Goal: Task Accomplishment & Management: Use online tool/utility

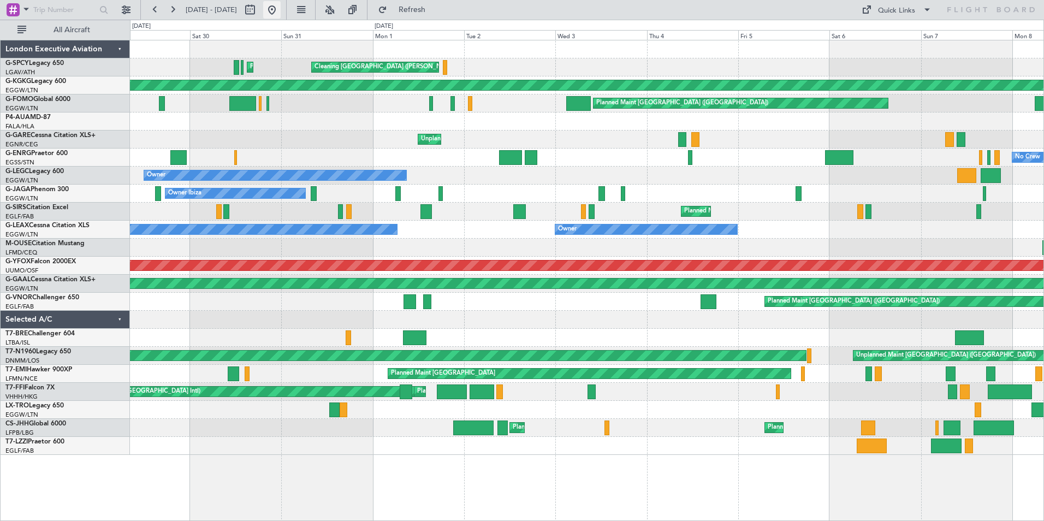
click at [281, 10] on button at bounding box center [271, 9] width 17 height 17
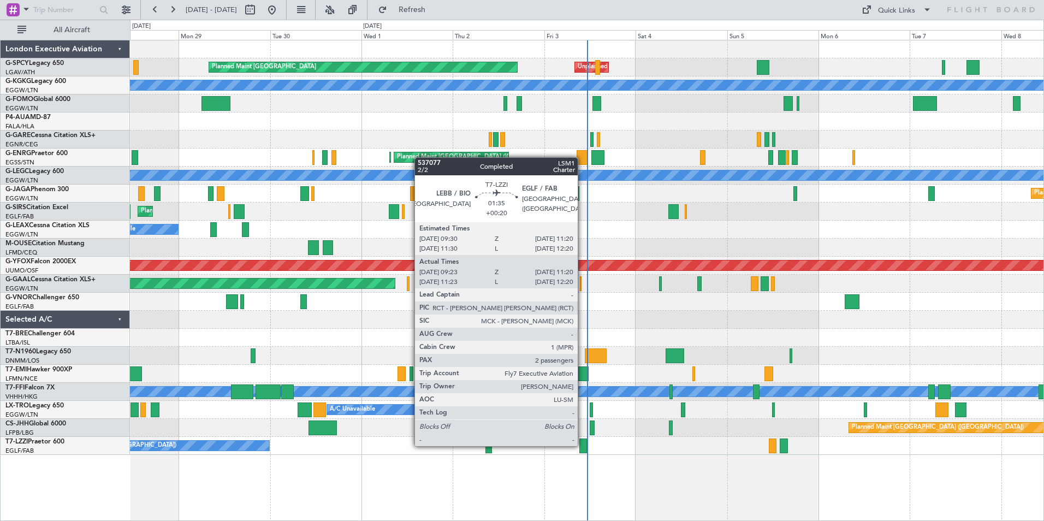
click at [582, 445] on div at bounding box center [583, 445] width 8 height 15
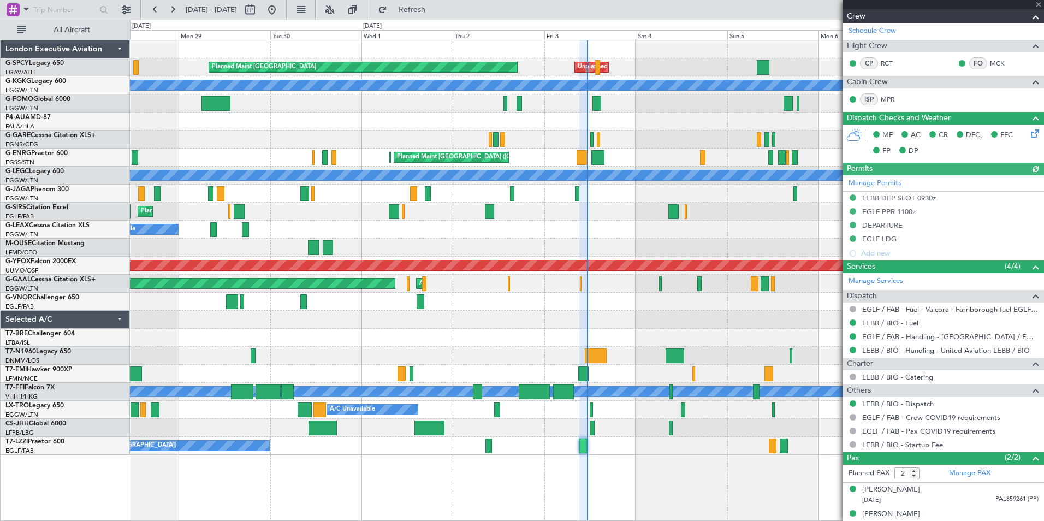
scroll to position [201, 0]
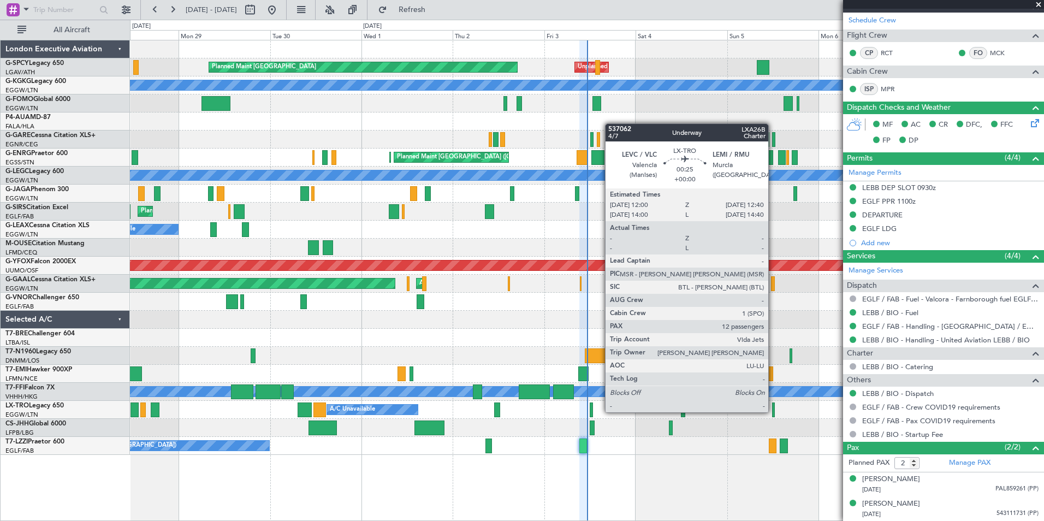
click at [773, 411] on div at bounding box center [773, 409] width 3 height 15
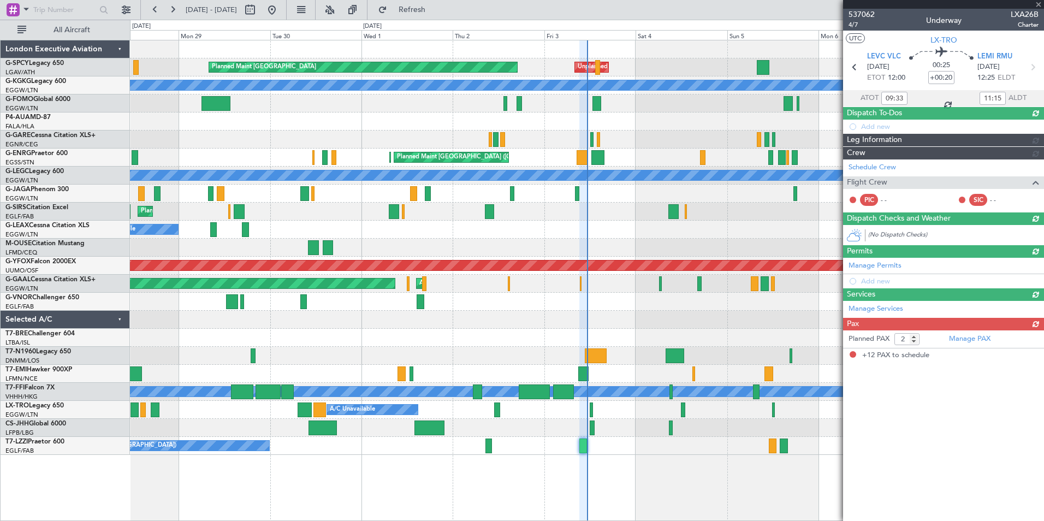
type input "12"
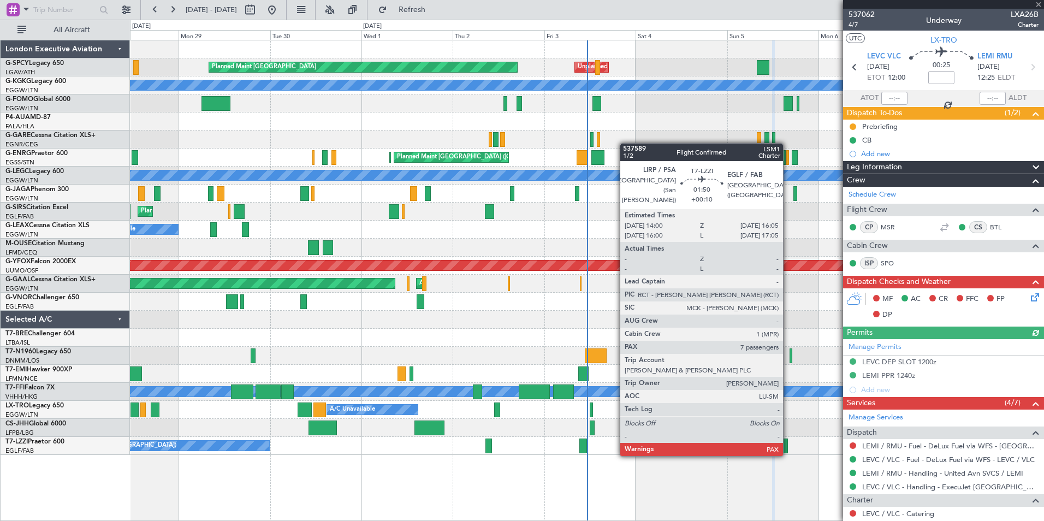
click at [788, 444] on div at bounding box center [784, 445] width 8 height 15
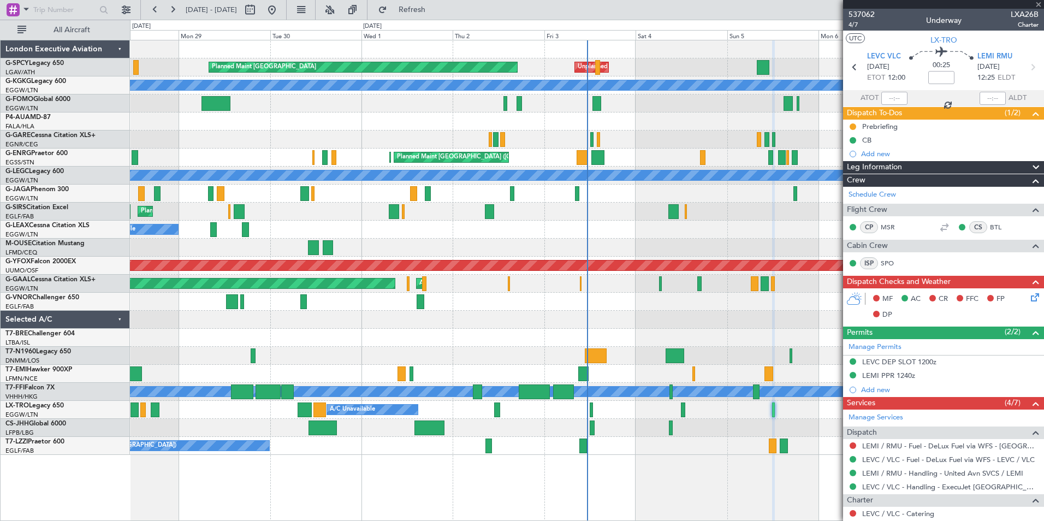
type input "+00:10"
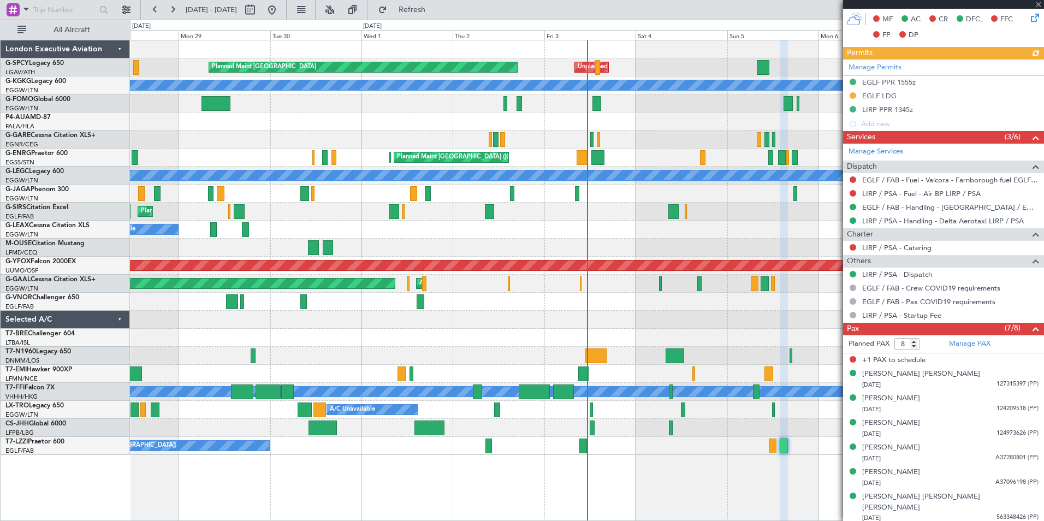
scroll to position [324, 0]
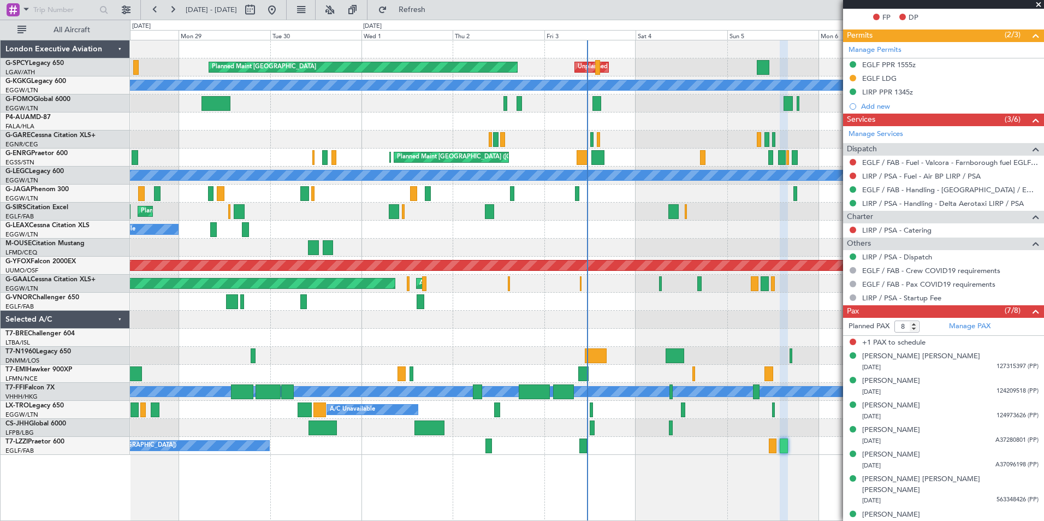
click at [1036, 4] on span at bounding box center [1038, 5] width 11 height 10
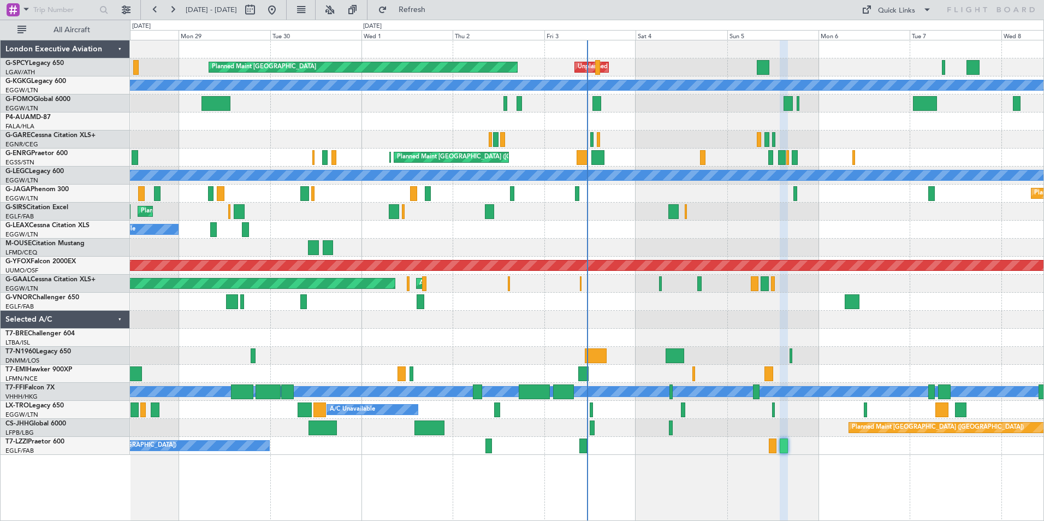
type input "0"
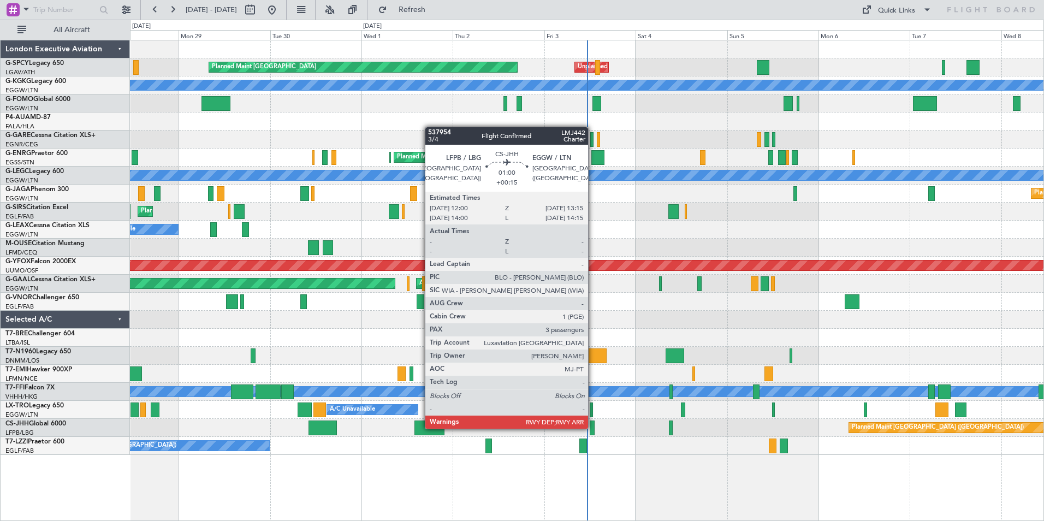
click at [593, 427] on div at bounding box center [592, 427] width 5 height 15
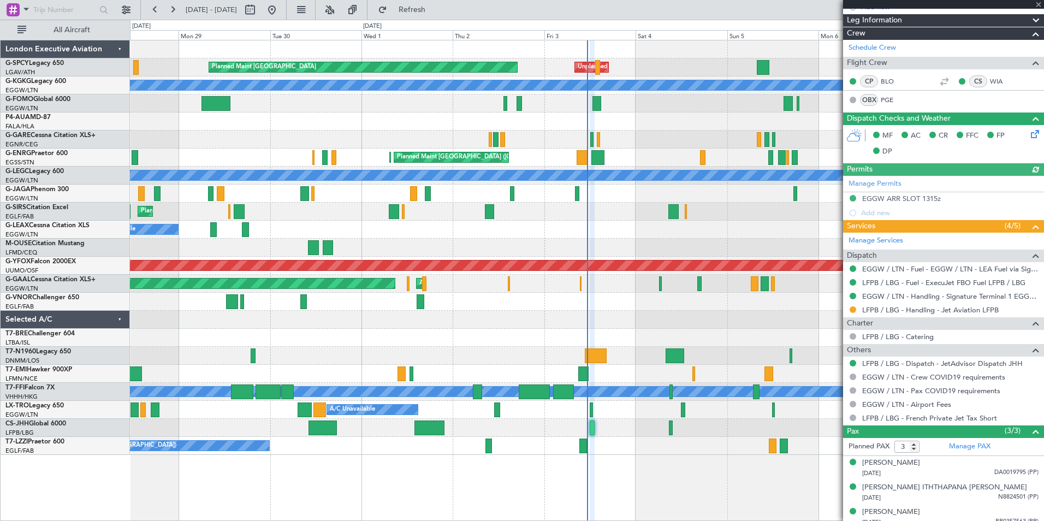
scroll to position [196, 0]
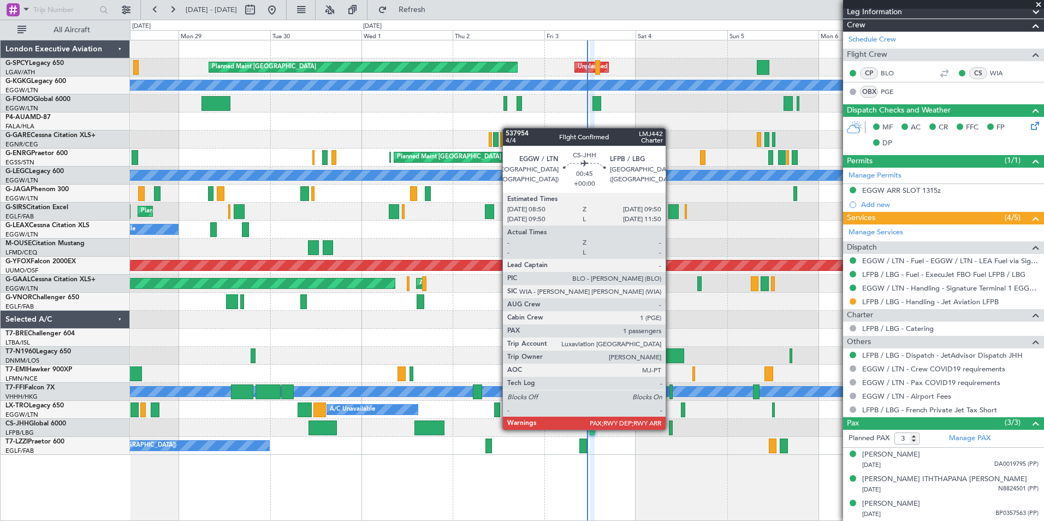
click at [670, 429] on div at bounding box center [671, 427] width 4 height 15
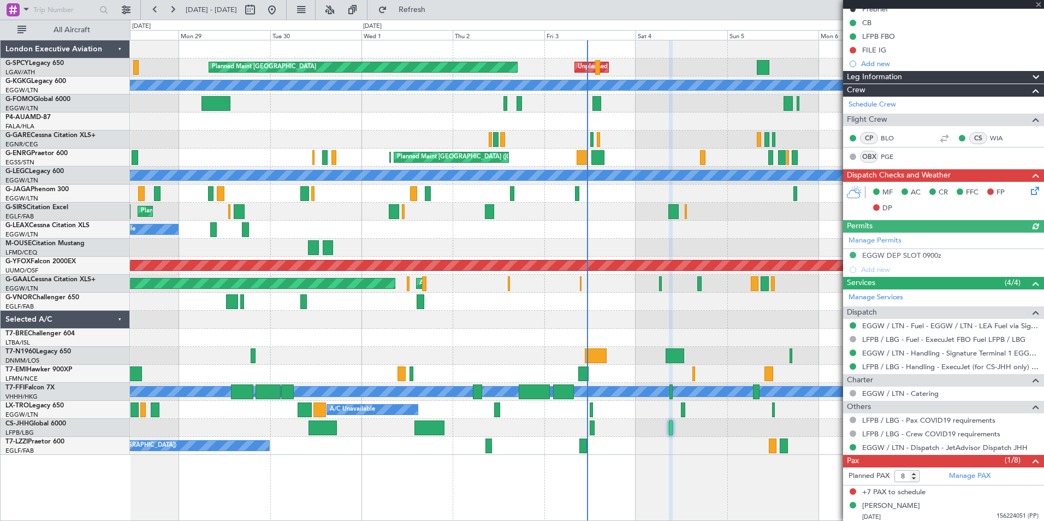
scroll to position [133, 0]
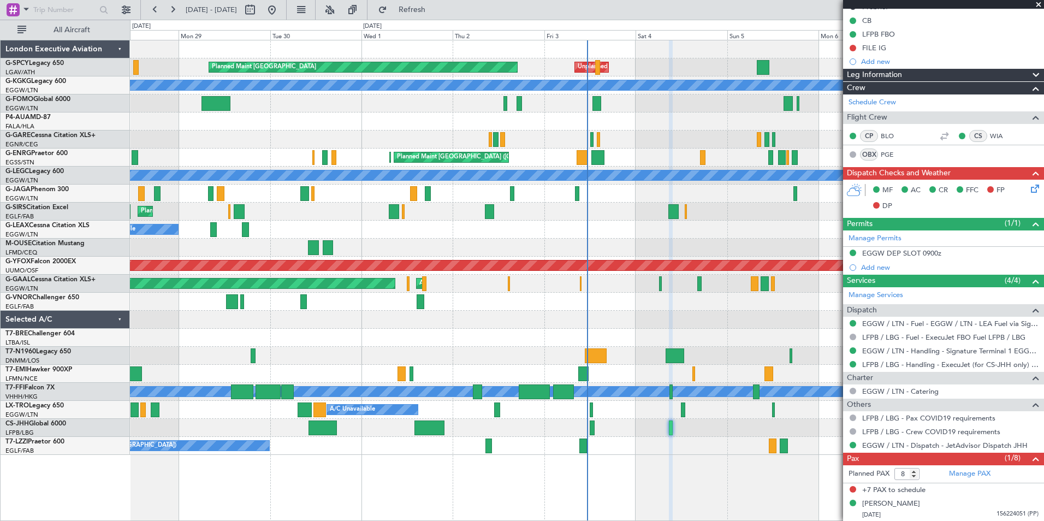
click at [996, 37] on div "LFPB FBO" at bounding box center [943, 34] width 201 height 14
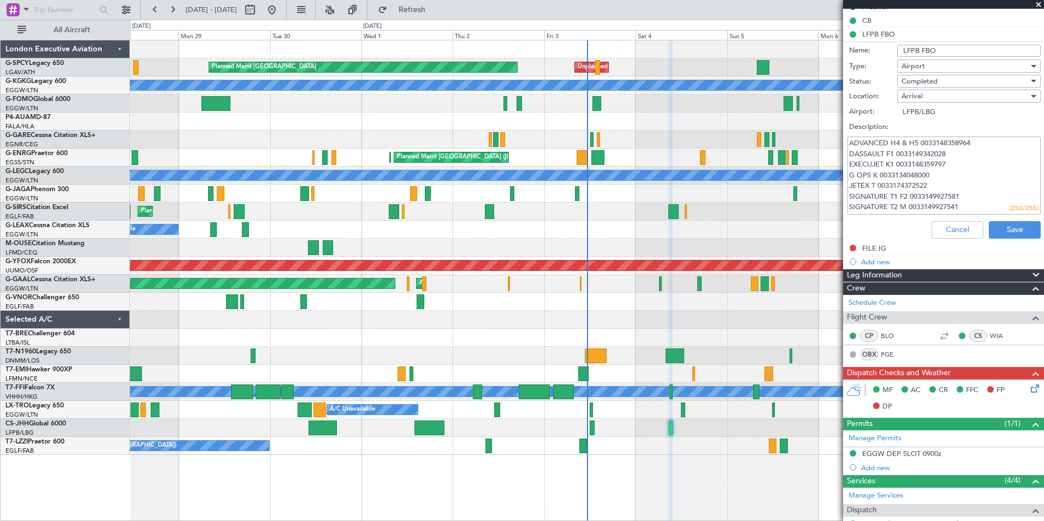
drag, startPoint x: 994, startPoint y: 39, endPoint x: 1037, endPoint y: 7, distance: 54.3
click at [1037, 7] on span at bounding box center [1038, 5] width 11 height 10
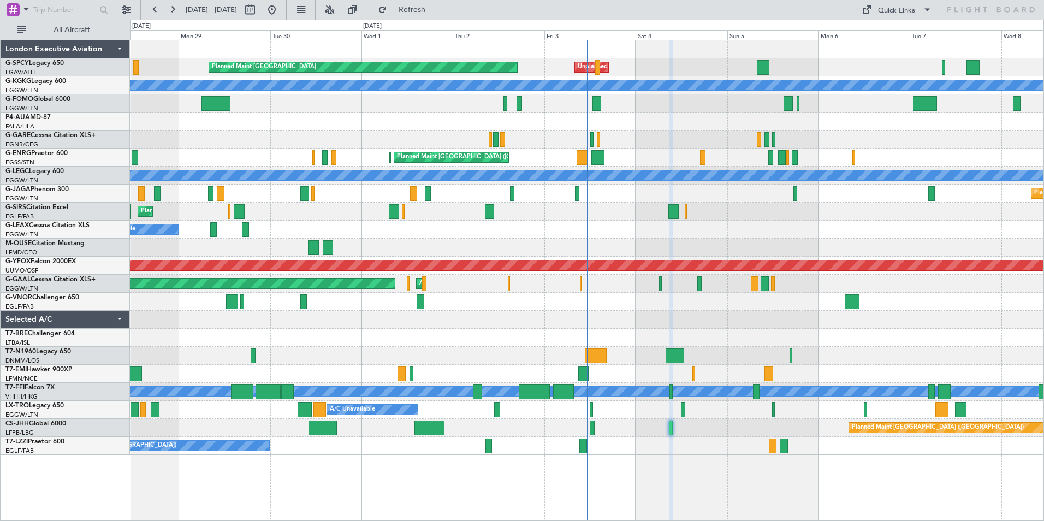
type input "0"
